Goal: Navigation & Orientation: Find specific page/section

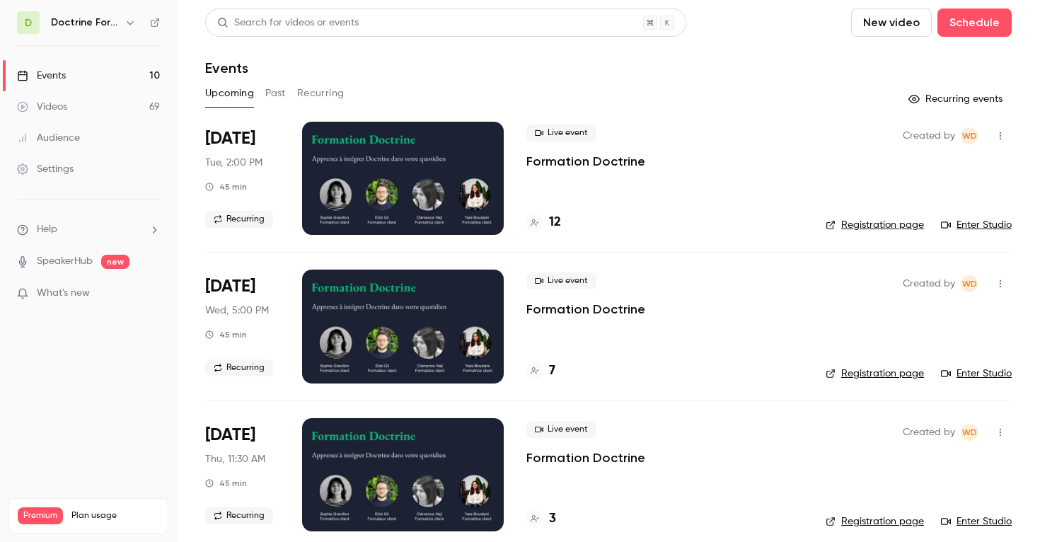
click at [127, 23] on icon "button" at bounding box center [129, 22] width 11 height 11
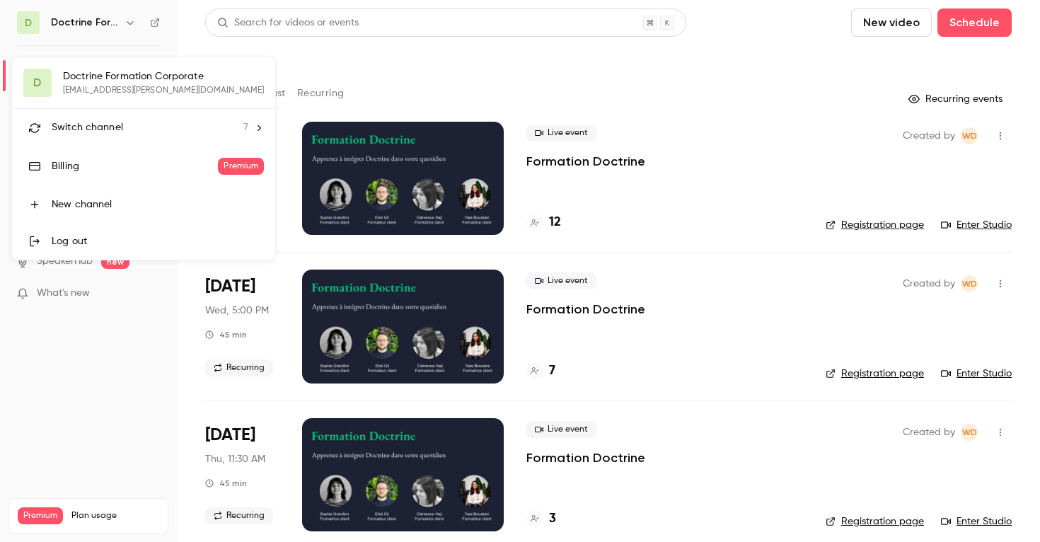
click at [326, 95] on div at bounding box center [520, 271] width 1040 height 542
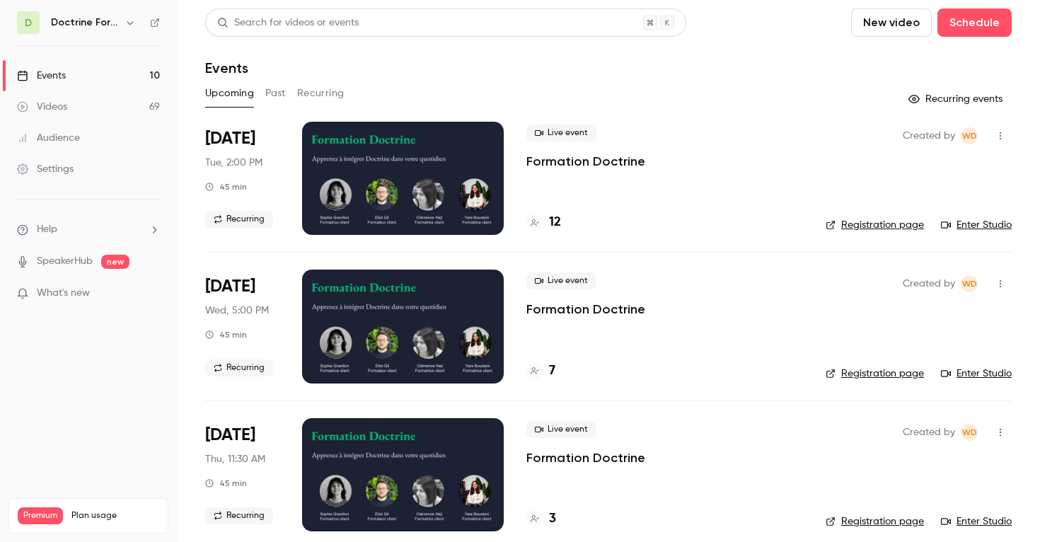
click at [328, 88] on button "Recurring" at bounding box center [320, 93] width 47 height 23
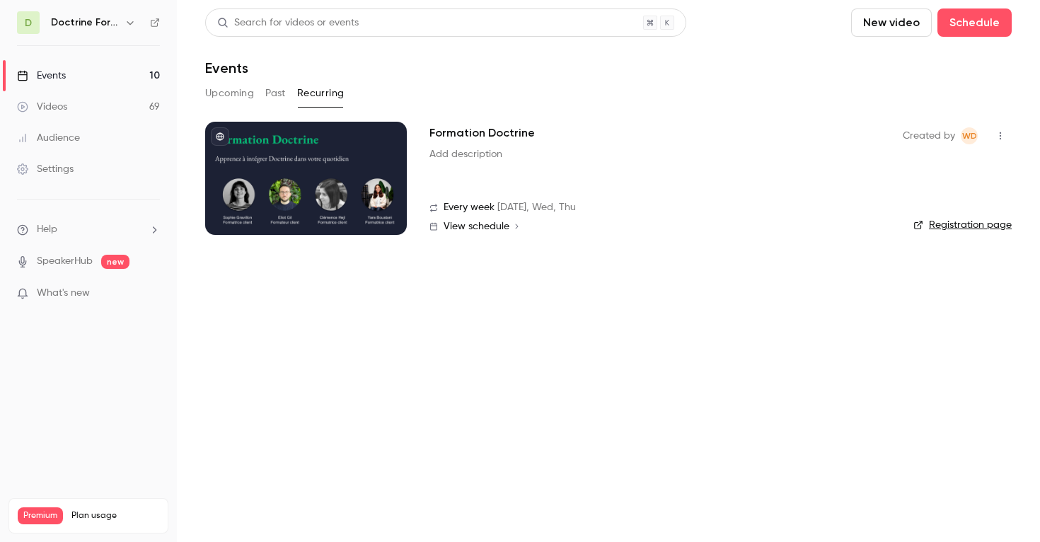
click at [968, 226] on link "Registration page" at bounding box center [962, 225] width 98 height 14
click at [137, 26] on button "button" at bounding box center [130, 22] width 17 height 17
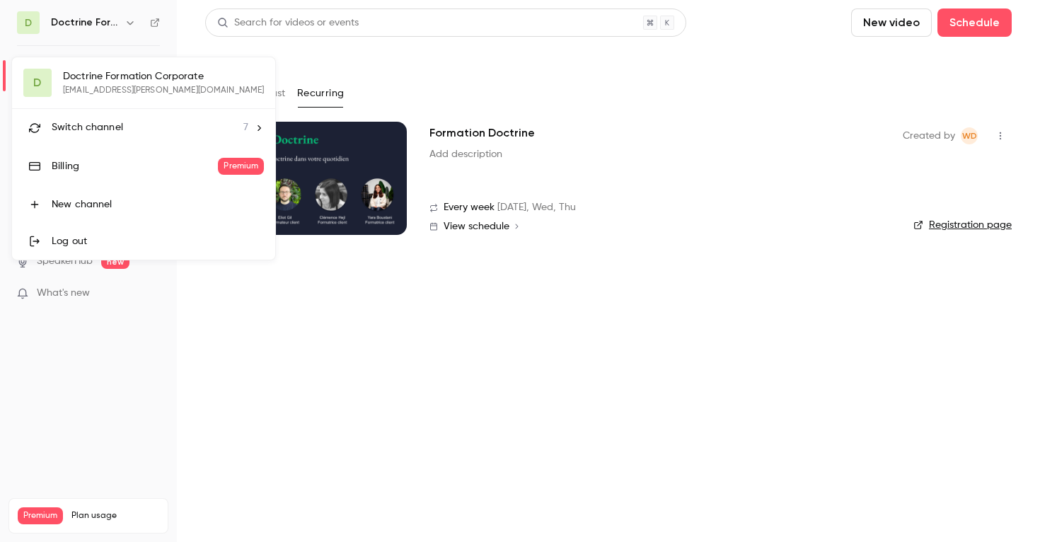
click at [149, 124] on div "Switch channel 7" at bounding box center [150, 127] width 197 height 15
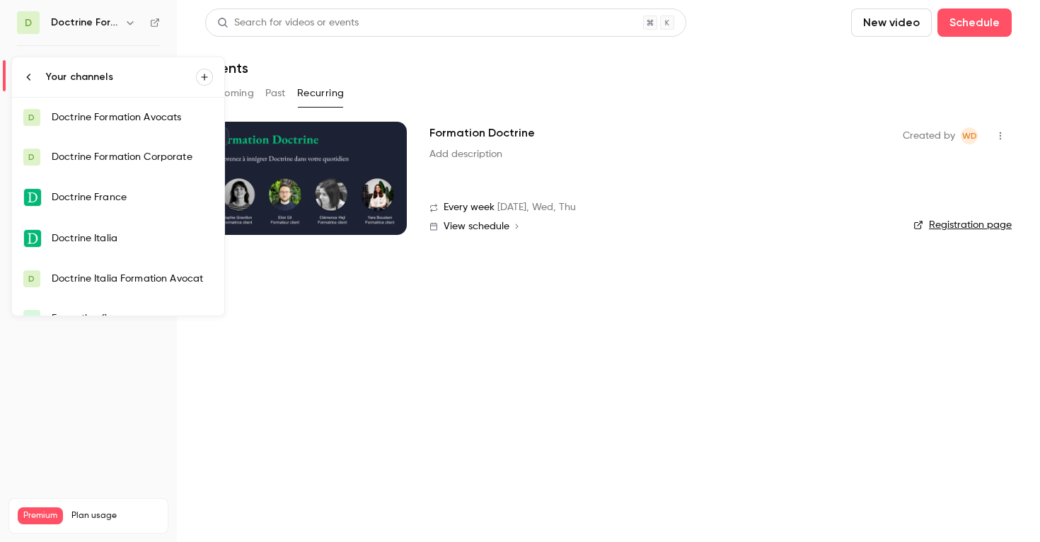
scroll to position [62, 0]
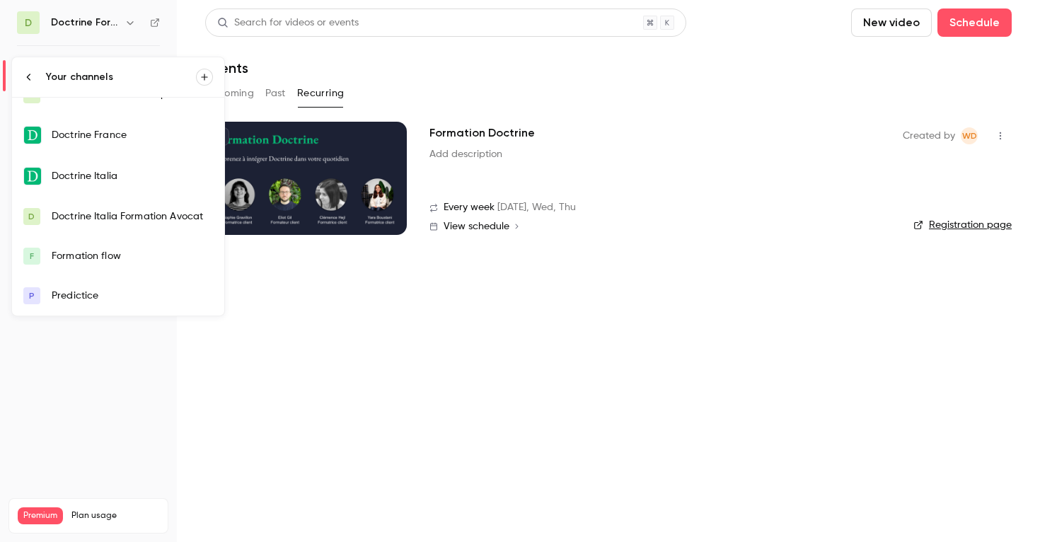
click at [119, 257] on div "Formation flow" at bounding box center [132, 256] width 161 height 14
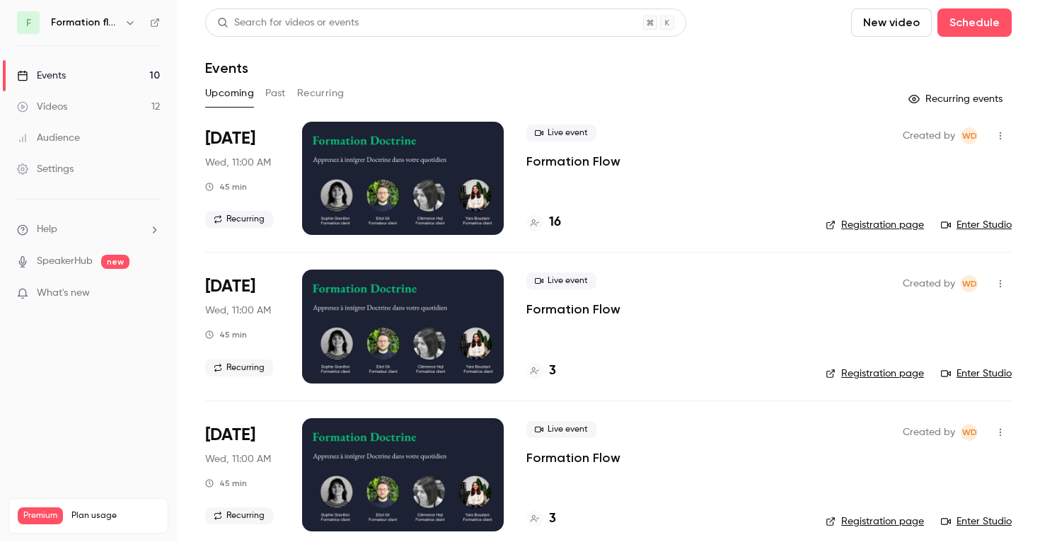
click at [328, 91] on button "Recurring" at bounding box center [320, 93] width 47 height 23
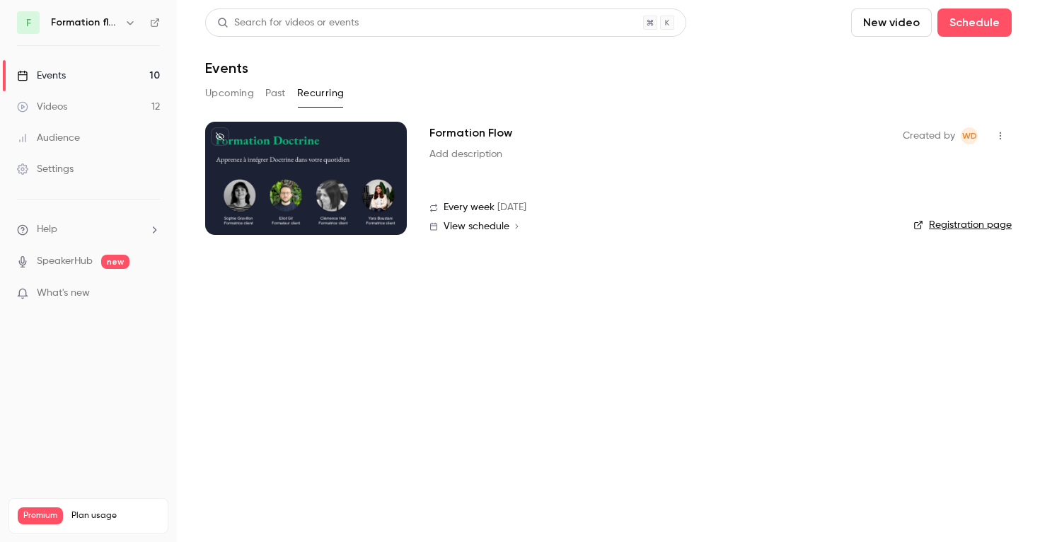
click at [972, 238] on li "Formation Flow Add description Every week [DATE] View schedule Created by WD Re…" at bounding box center [608, 187] width 806 height 130
click at [972, 231] on link "Registration page" at bounding box center [962, 225] width 98 height 14
